Goal: Find specific page/section: Find specific page/section

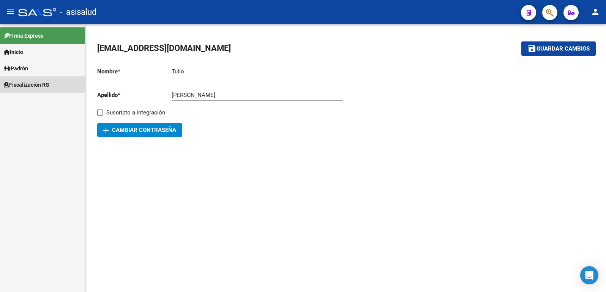
click at [16, 84] on span "Fiscalización RG" at bounding box center [27, 84] width 46 height 8
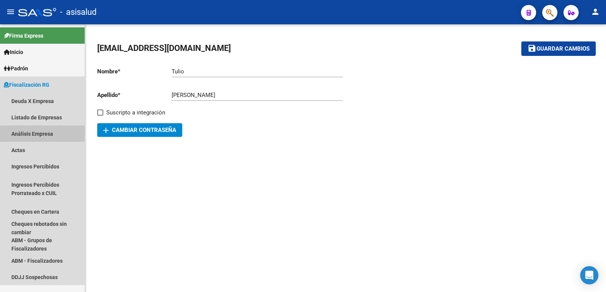
click at [29, 134] on link "Análisis Empresa" at bounding box center [42, 133] width 85 height 16
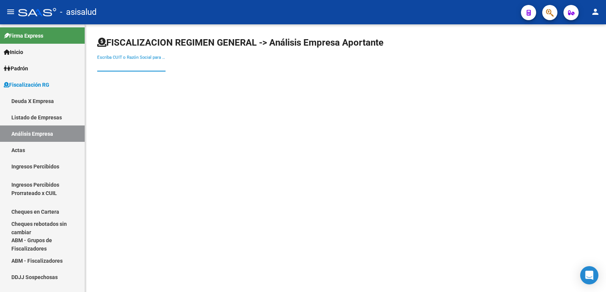
click at [124, 66] on input "Escriba CUIT o Razón Social para buscar" at bounding box center [131, 65] width 68 height 7
type input "30708531843"
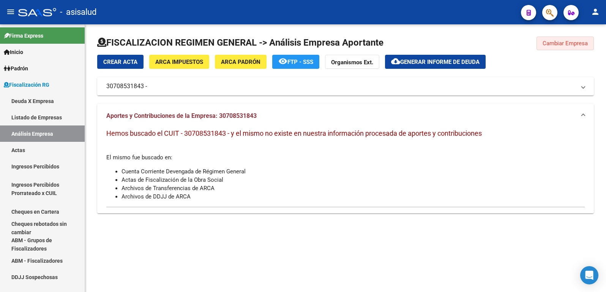
click at [559, 41] on span "Cambiar Empresa" at bounding box center [565, 43] width 45 height 7
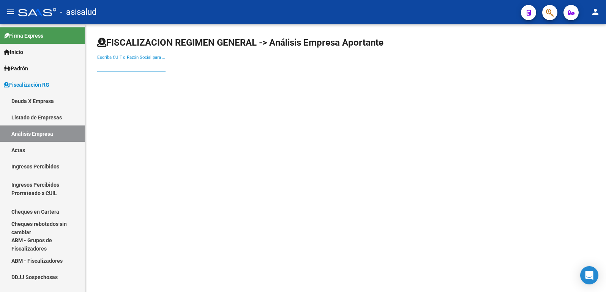
click at [126, 68] on input "Escriba CUIT o Razón Social para buscar" at bounding box center [131, 65] width 68 height 7
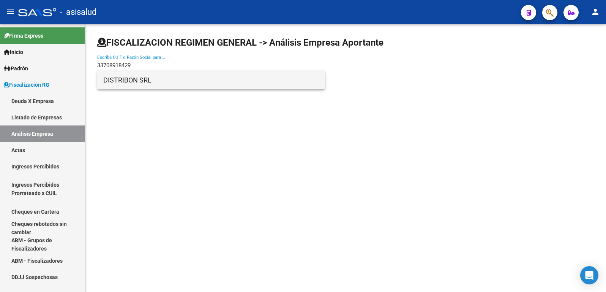
type input "33708918429"
click at [120, 84] on span "DISTRIBON SRL" at bounding box center [211, 80] width 216 height 18
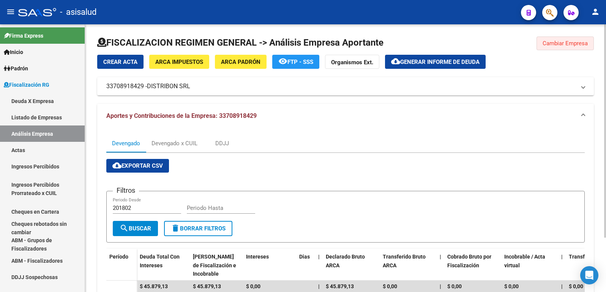
click at [555, 41] on span "Cambiar Empresa" at bounding box center [565, 43] width 45 height 7
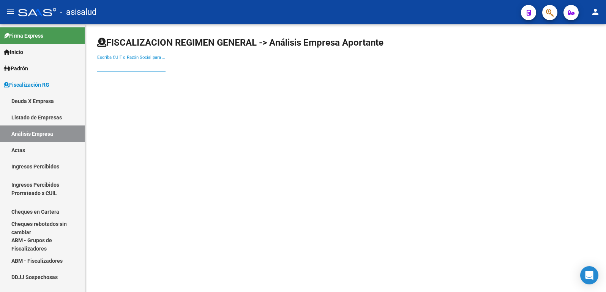
click at [126, 68] on input "Escriba CUIT o Razón Social para buscar" at bounding box center [131, 65] width 68 height 7
type input "3370787865399"
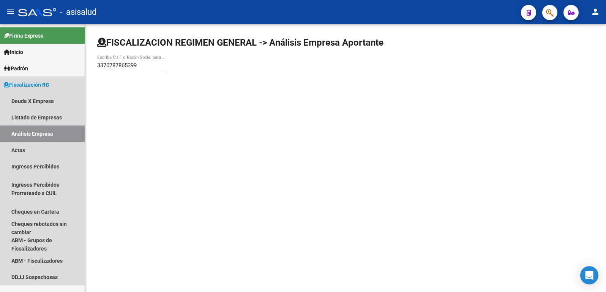
click at [49, 132] on link "Análisis Empresa" at bounding box center [42, 133] width 85 height 16
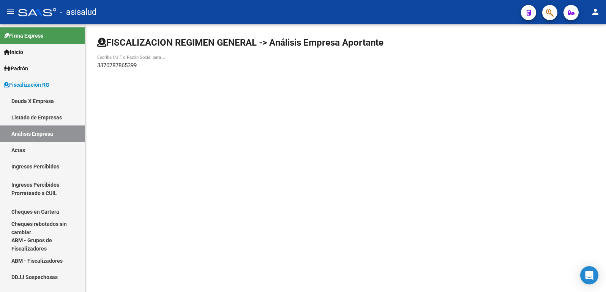
click at [38, 135] on link "Análisis Empresa" at bounding box center [42, 133] width 85 height 16
click at [23, 151] on link "Actas" at bounding box center [42, 150] width 85 height 16
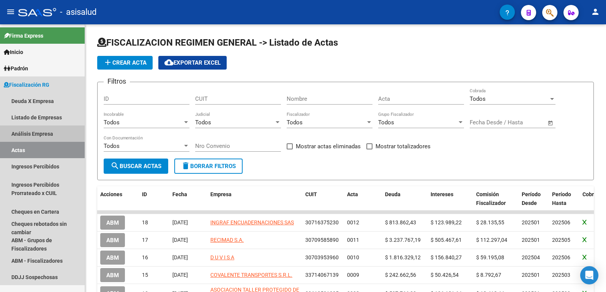
click at [32, 134] on link "Análisis Empresa" at bounding box center [42, 133] width 85 height 16
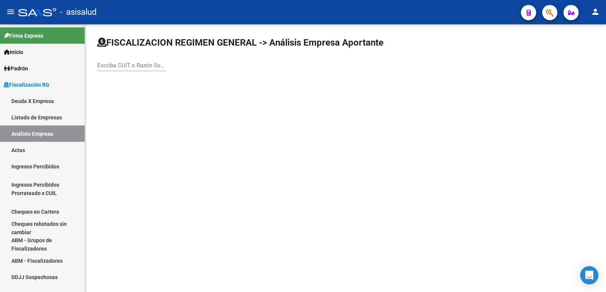
click at [123, 66] on input "Escriba CUIT o Razón Social para buscar" at bounding box center [131, 65] width 68 height 7
